Goal: Information Seeking & Learning: Learn about a topic

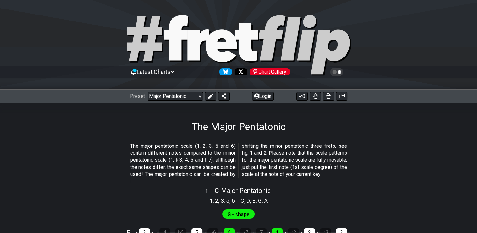
click at [113, 124] on div "The Major Pentatonic" at bounding box center [238, 118] width 477 height 30
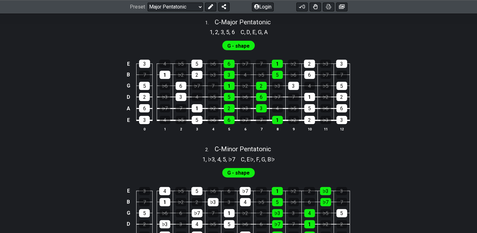
scroll to position [64, 0]
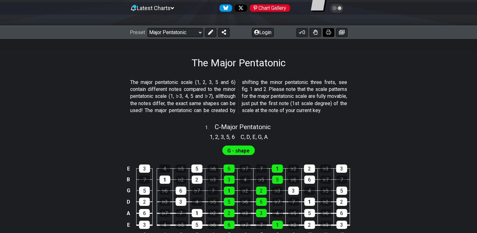
click at [327, 32] on icon at bounding box center [328, 32] width 5 height 5
click at [349, 50] on div "The Major Pentatonic" at bounding box center [238, 54] width 477 height 30
